Goal: Information Seeking & Learning: Check status

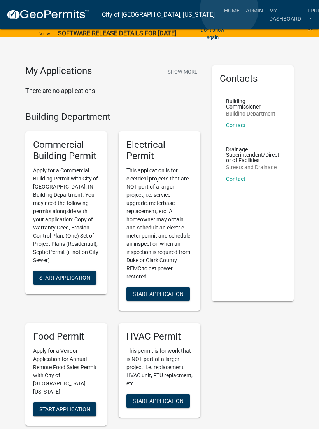
click at [243, 9] on link "Admin" at bounding box center [254, 10] width 23 height 15
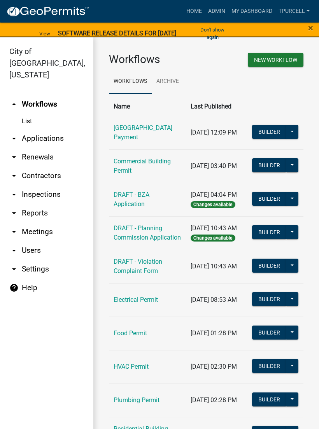
click at [57, 129] on link "arrow_drop_down Applications" at bounding box center [46, 138] width 93 height 19
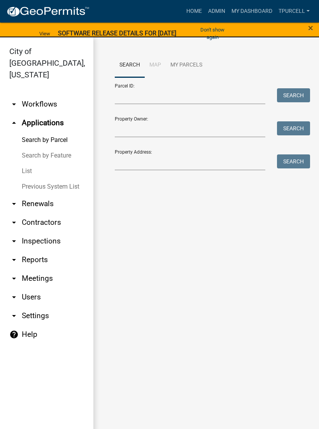
click at [31, 163] on link "List" at bounding box center [46, 171] width 93 height 16
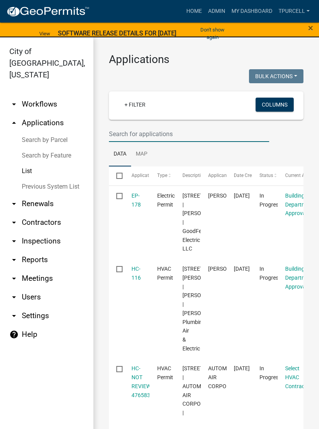
click at [147, 132] on input "text" at bounding box center [189, 134] width 160 height 16
click at [158, 132] on input "text" at bounding box center [189, 134] width 160 height 16
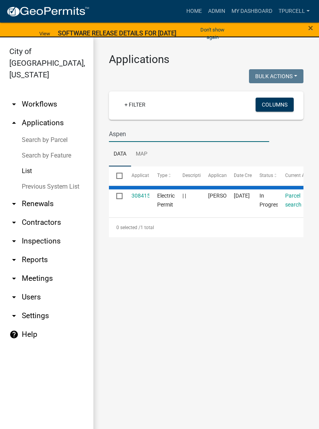
type input "Aspens"
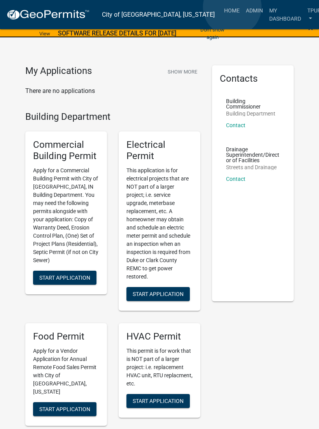
click at [243, 7] on link "Admin" at bounding box center [254, 10] width 23 height 15
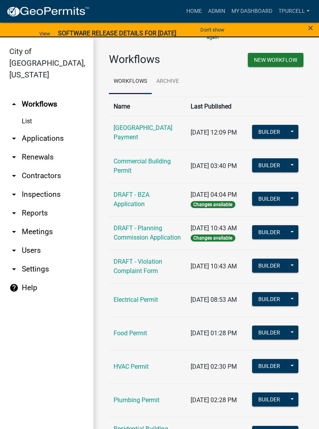
click at [51, 129] on link "arrow_drop_down Applications" at bounding box center [46, 138] width 93 height 19
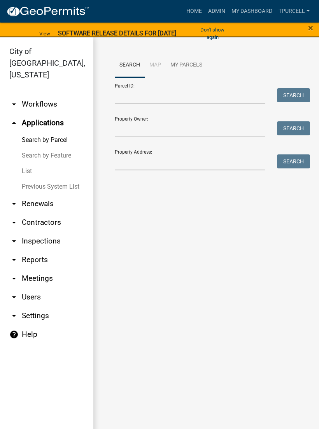
click at [32, 163] on link "List" at bounding box center [46, 171] width 93 height 16
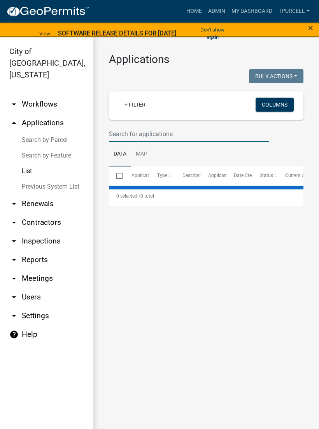
click at [143, 135] on input "text" at bounding box center [189, 134] width 160 height 16
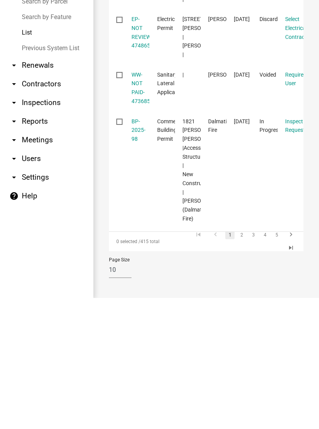
scroll to position [9, 0]
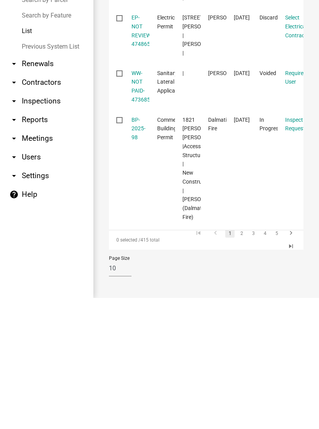
type input "Rybuilt"
click at [292, 241] on datatable-body-cell "Inspection Request" at bounding box center [291, 300] width 26 height 118
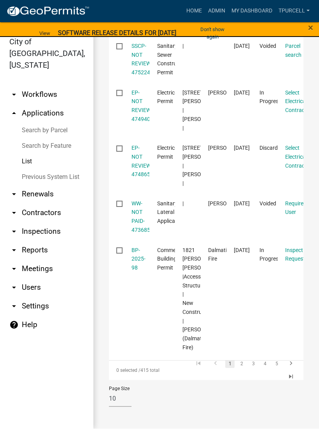
click at [291, 357] on datatable-body-cell "Inspection Request" at bounding box center [291, 299] width 26 height 118
click at [242, 361] on link "2" at bounding box center [241, 364] width 9 height 9
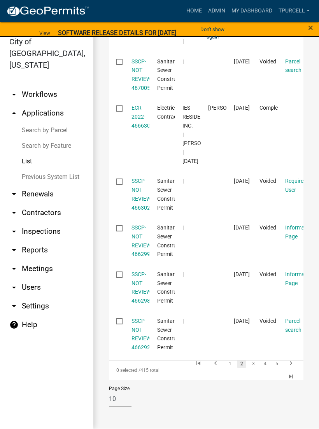
scroll to position [418, 0]
click at [252, 10] on link "My Dashboard" at bounding box center [251, 11] width 47 height 15
